Goal: Check status: Check status

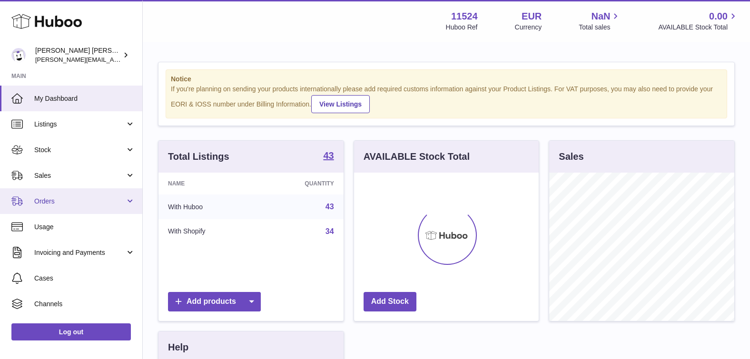
scroll to position [148, 185]
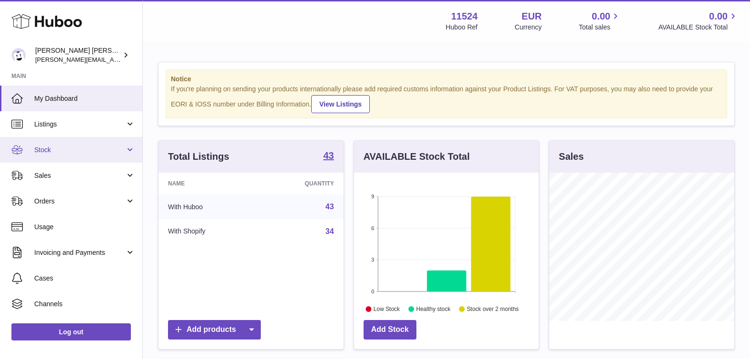
click at [79, 157] on link "Stock" at bounding box center [71, 150] width 142 height 26
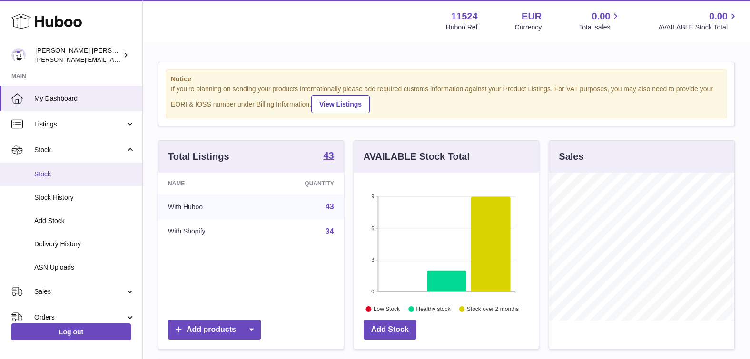
scroll to position [144, 0]
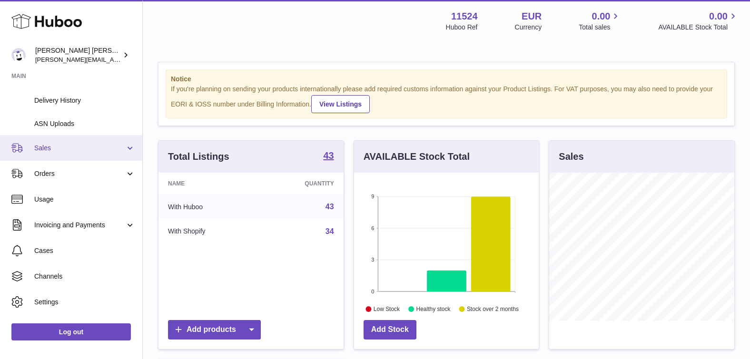
click at [68, 154] on link "Sales" at bounding box center [71, 148] width 142 height 26
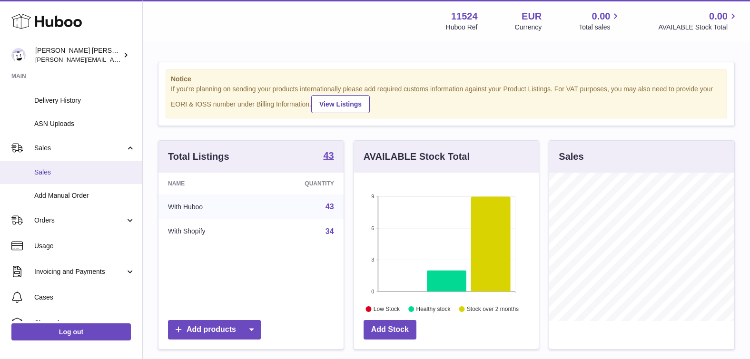
click at [62, 169] on span "Sales" at bounding box center [84, 172] width 101 height 9
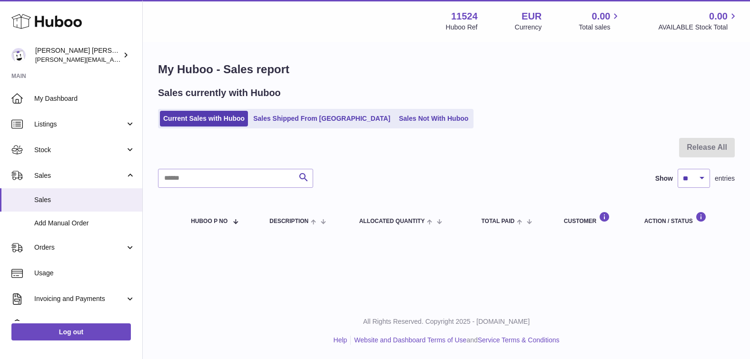
click at [389, 109] on ul "Current Sales with Huboo Sales Shipped From Huboo Sales Not With Huboo" at bounding box center [315, 119] width 315 height 20
click at [395, 115] on link "Sales Not With Huboo" at bounding box center [433, 119] width 76 height 16
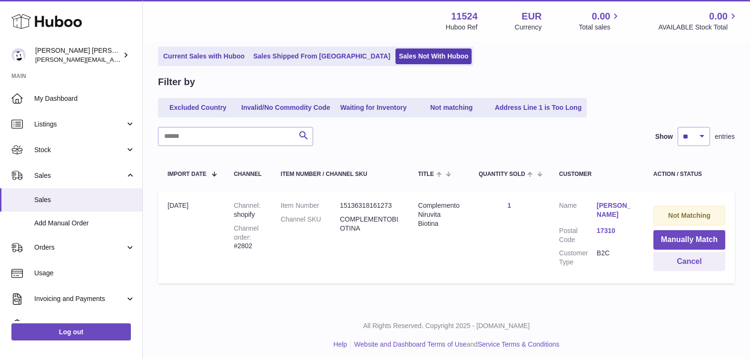
scroll to position [62, 0]
click at [682, 241] on button "Manually Match" at bounding box center [689, 241] width 72 height 20
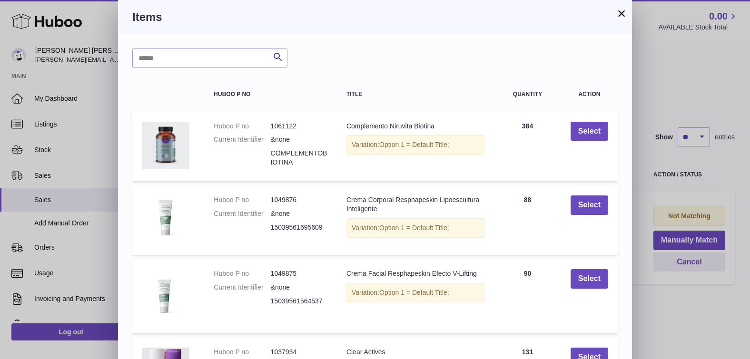
scroll to position [21, 0]
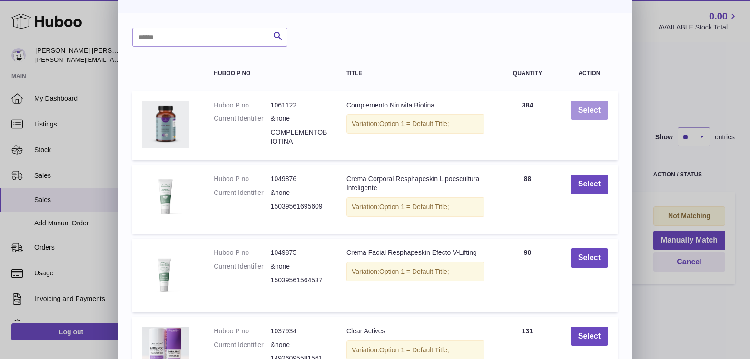
click at [589, 115] on button "Select" at bounding box center [590, 111] width 38 height 20
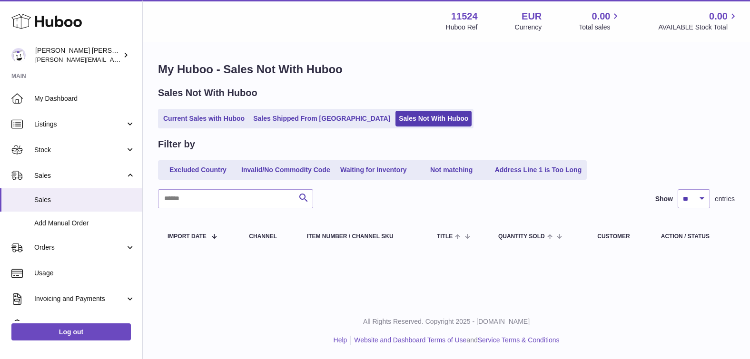
scroll to position [0, 0]
click at [71, 172] on span "Sales" at bounding box center [79, 175] width 91 height 9
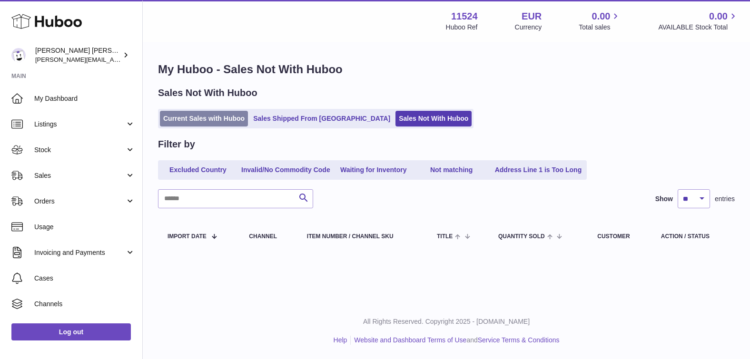
click at [213, 118] on link "Current Sales with Huboo" at bounding box center [204, 119] width 88 height 16
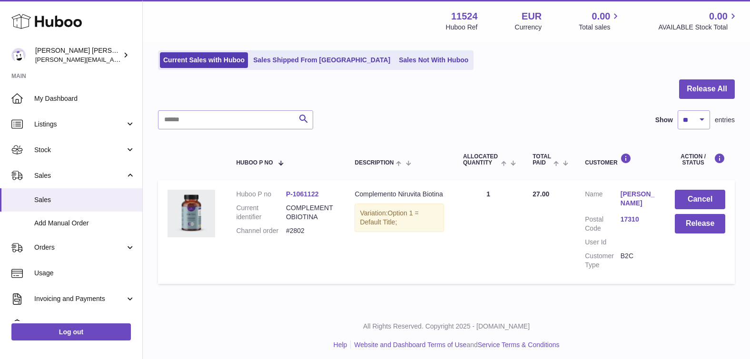
scroll to position [58, 0]
click at [689, 227] on button "Release" at bounding box center [700, 225] width 50 height 20
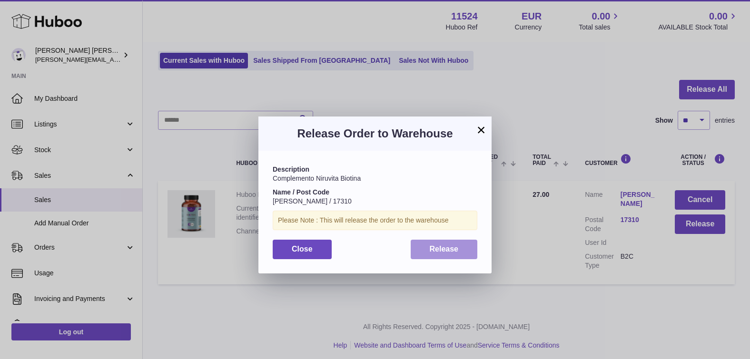
click at [446, 247] on span "Release" at bounding box center [444, 249] width 29 height 8
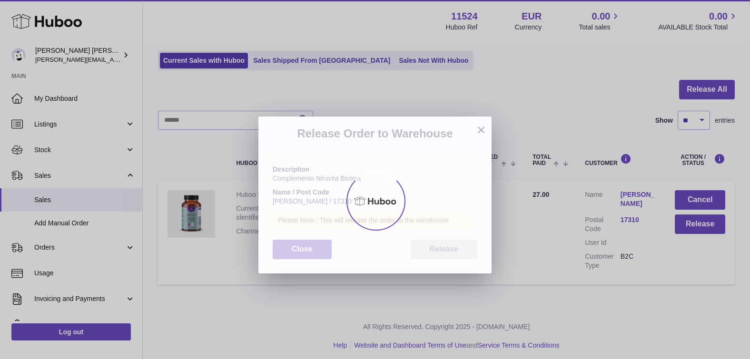
click at [299, 62] on div "× Release Order to Warehouse Description Complemento Niruvita Biotina Name / Po…" at bounding box center [375, 193] width 750 height 359
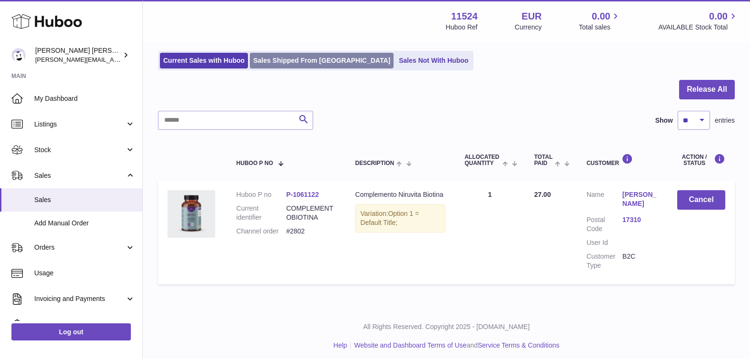
click at [284, 62] on link "Sales Shipped From [GEOGRAPHIC_DATA]" at bounding box center [322, 61] width 144 height 16
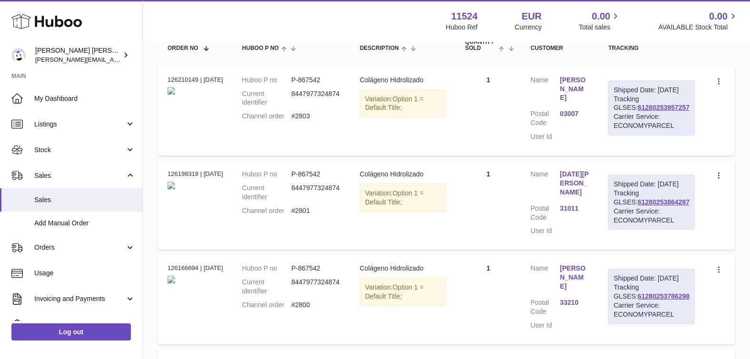
scroll to position [172, 0]
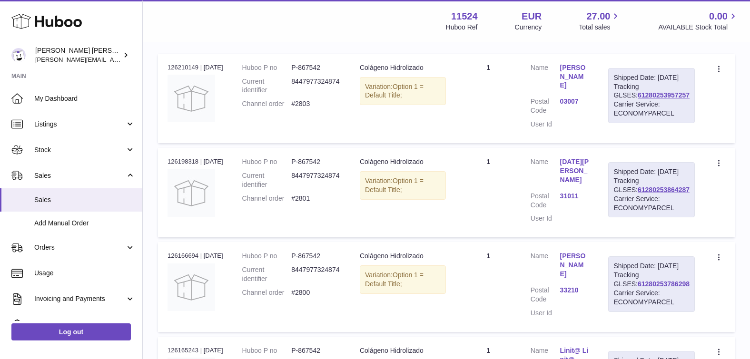
drag, startPoint x: 687, startPoint y: 101, endPoint x: 626, endPoint y: 101, distance: 60.9
click at [626, 101] on div "Shipped Date: 10th Oct 2025 Tracking GLSES: 61280253957257 Carrier Service: ECO…" at bounding box center [651, 95] width 87 height 55
copy div "61280253957257"
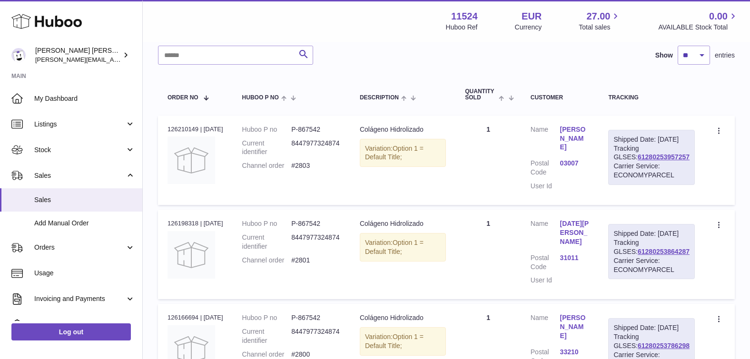
scroll to position [108, 0]
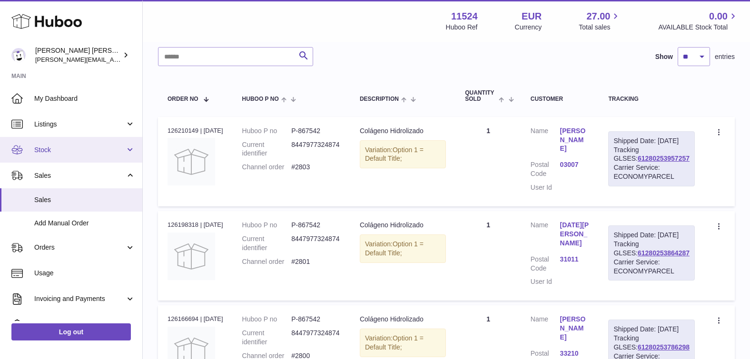
click at [63, 148] on span "Stock" at bounding box center [79, 150] width 91 height 9
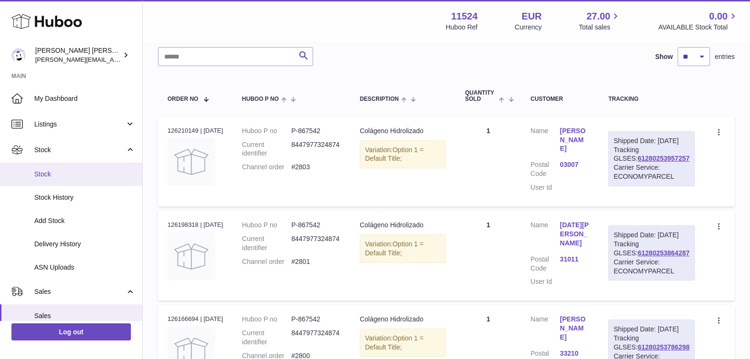
click at [49, 167] on link "Stock" at bounding box center [71, 174] width 142 height 23
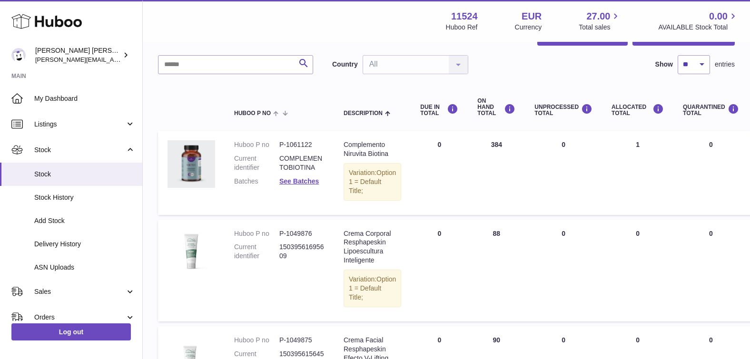
scroll to position [72, 0]
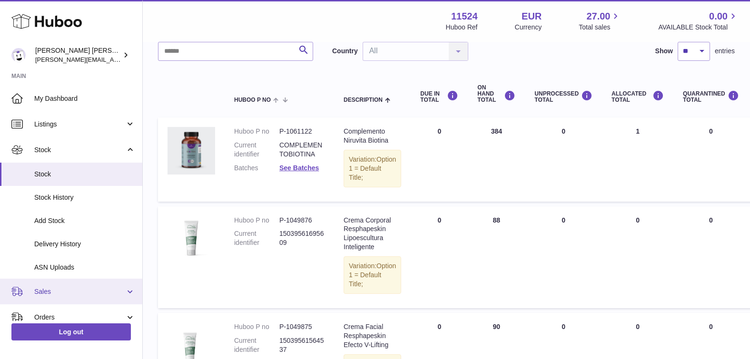
click at [56, 289] on span "Sales" at bounding box center [79, 291] width 91 height 9
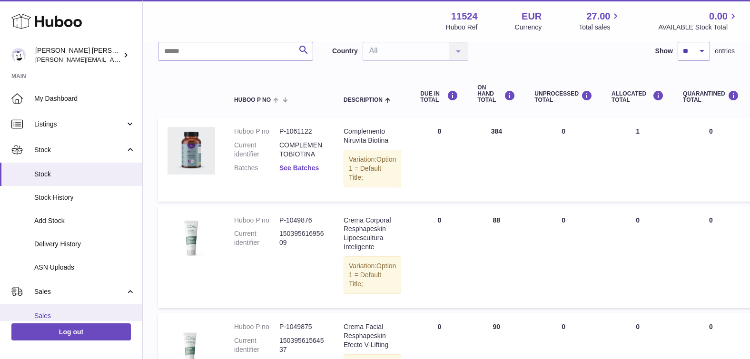
click at [53, 306] on link "Sales" at bounding box center [71, 316] width 142 height 23
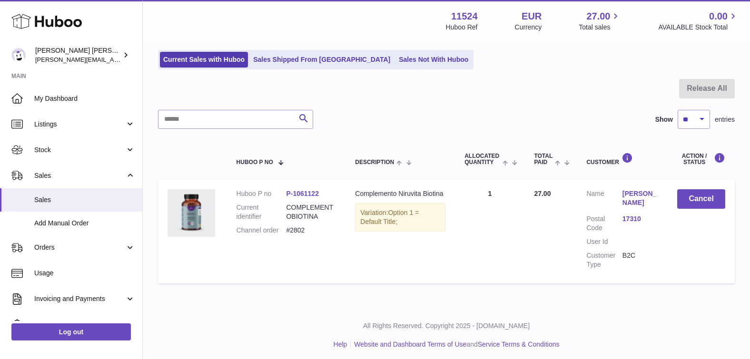
scroll to position [58, 0]
